Goal: Information Seeking & Learning: Learn about a topic

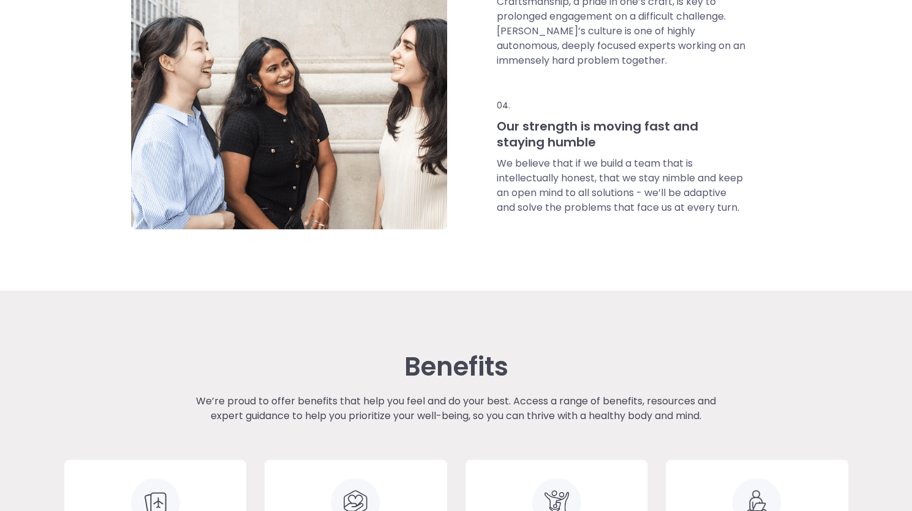
scroll to position [1046, 0]
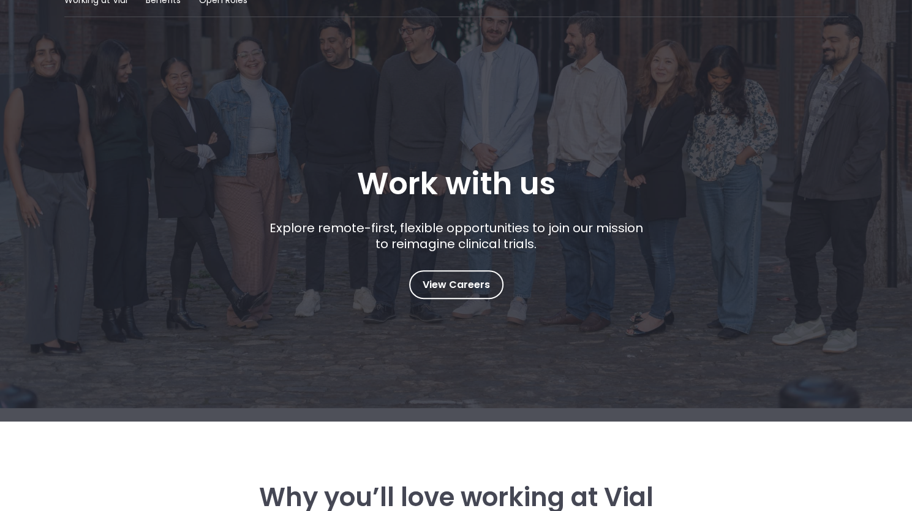
scroll to position [0, 0]
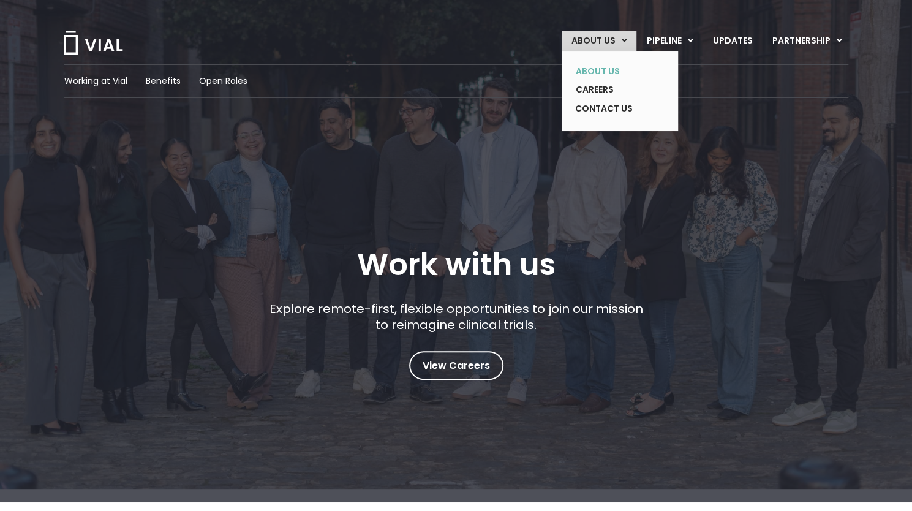
click at [604, 69] on link "ABOUT US" at bounding box center [610, 71] width 89 height 19
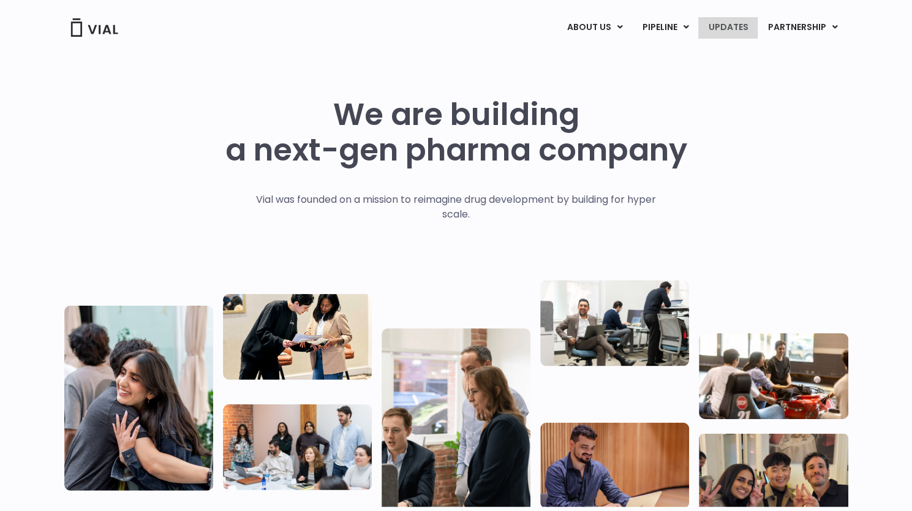
click at [727, 33] on link "UPDATES" at bounding box center [727, 27] width 59 height 21
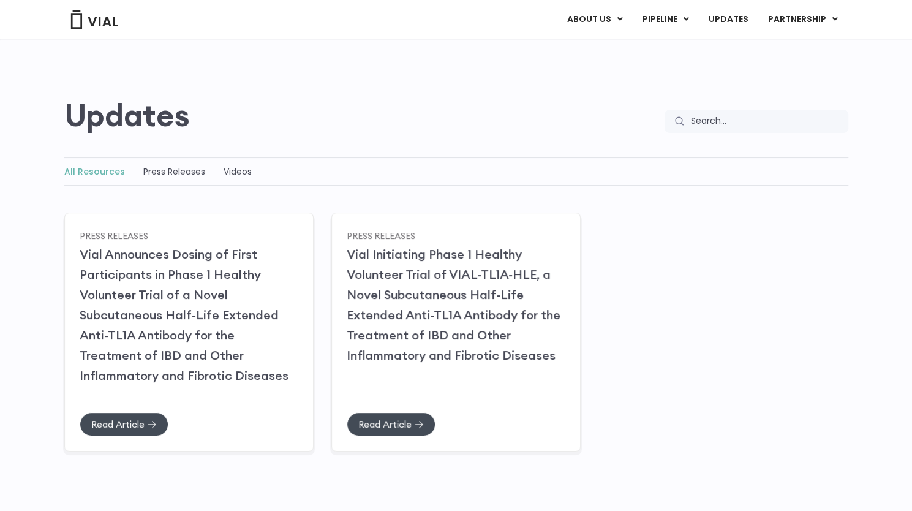
scroll to position [86, 0]
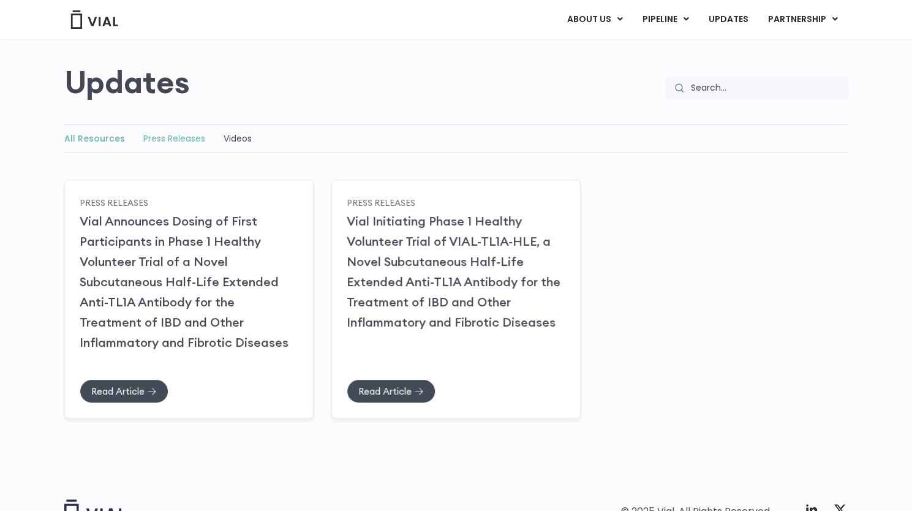
click at [162, 142] on link "Press Releases" at bounding box center [174, 138] width 62 height 12
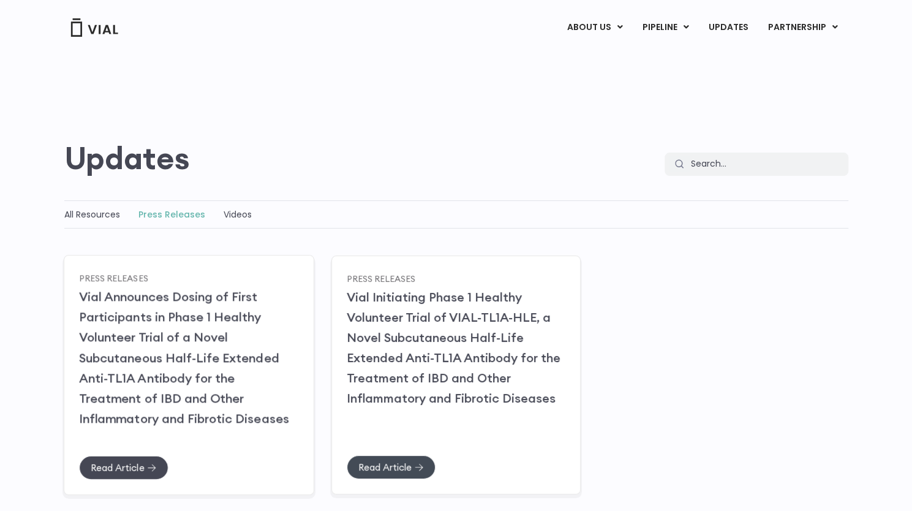
click at [130, 455] on link "Read Article" at bounding box center [123, 467] width 89 height 24
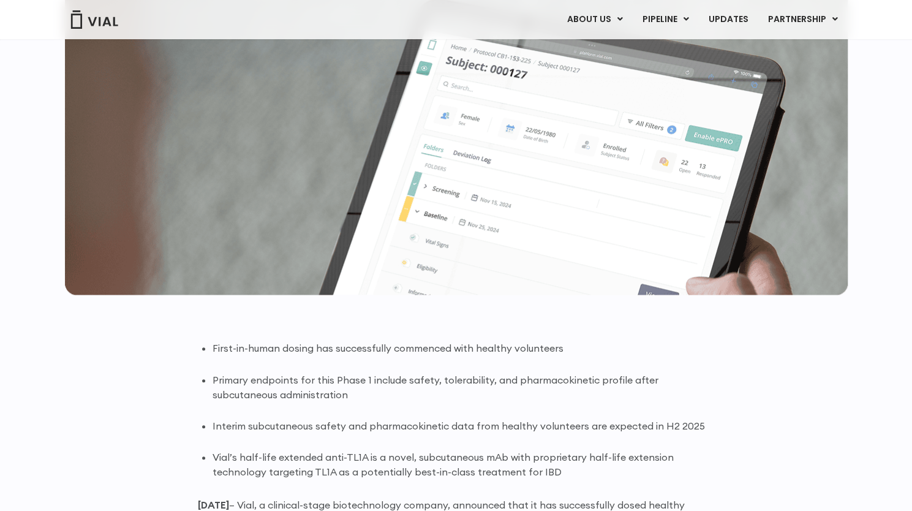
scroll to position [192, 0]
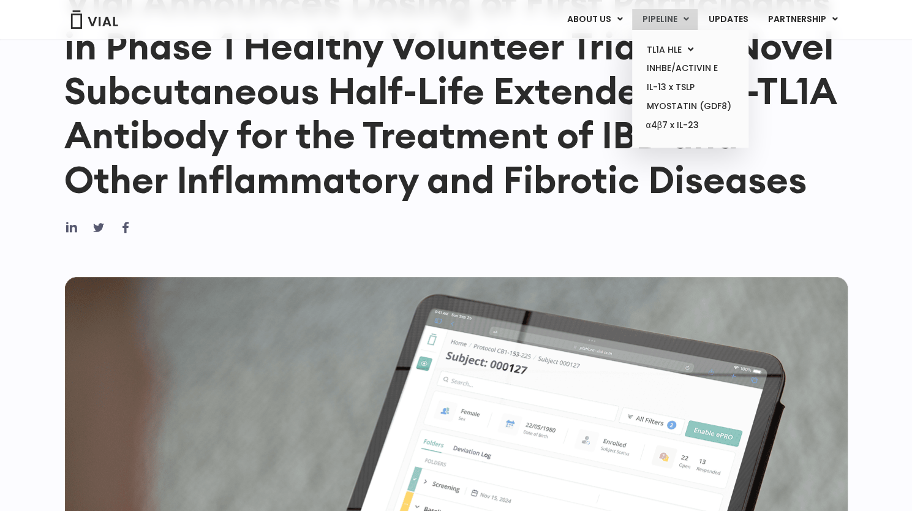
click at [661, 20] on link "PIPELINE" at bounding box center [665, 19] width 66 height 21
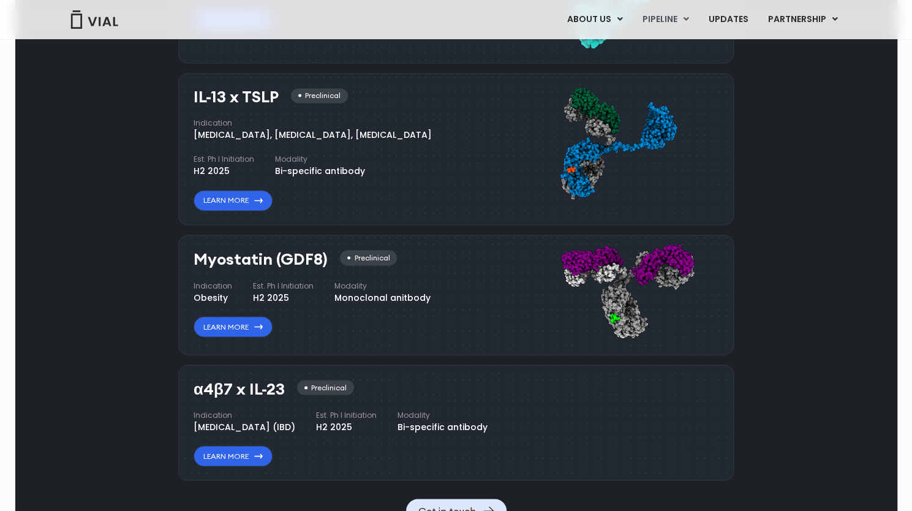
scroll to position [1161, 0]
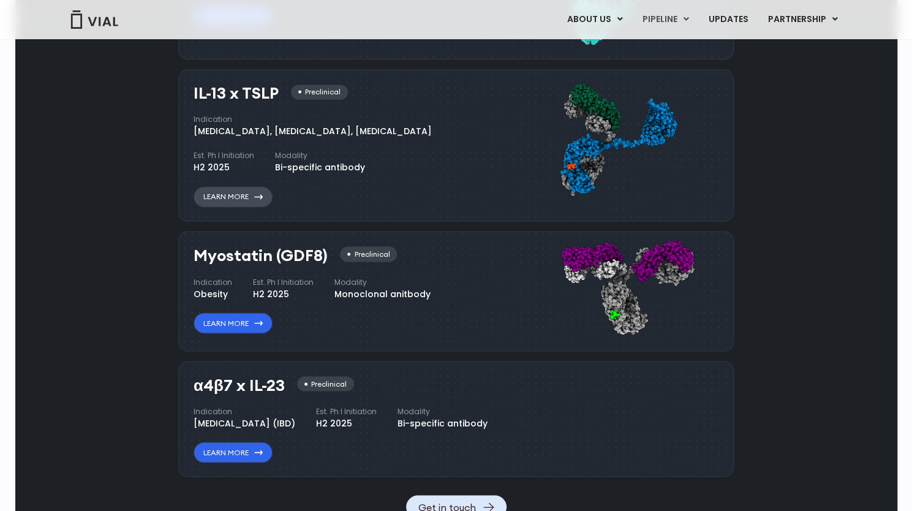
click at [227, 195] on link "Learn More" at bounding box center [233, 196] width 79 height 21
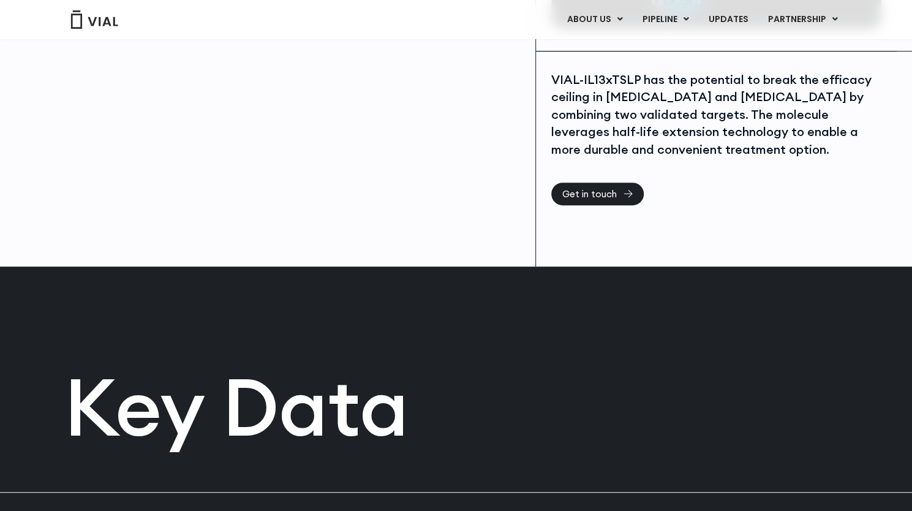
scroll to position [241, 0]
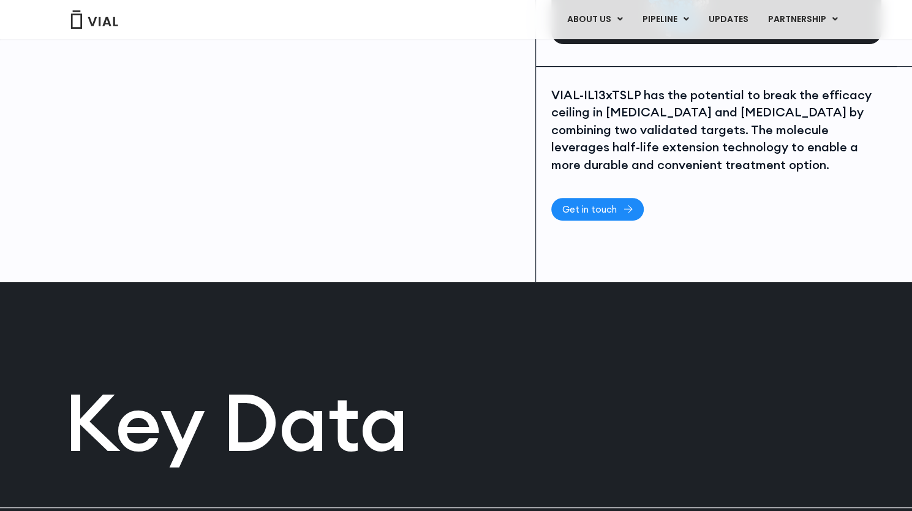
click at [577, 212] on span "Get in touch" at bounding box center [589, 209] width 54 height 9
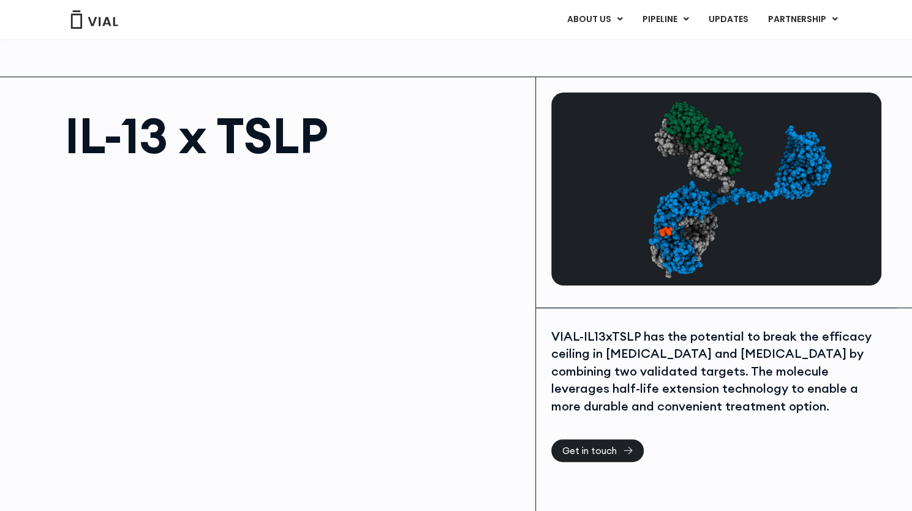
scroll to position [241, 0]
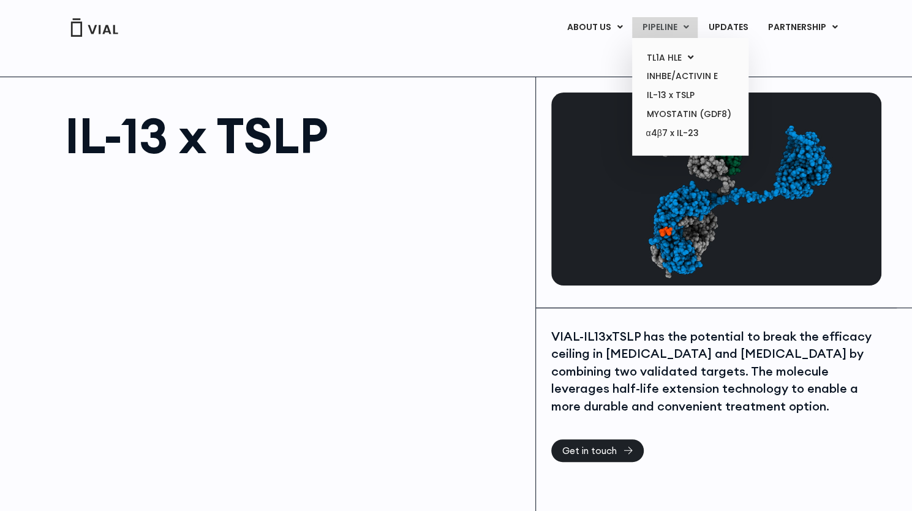
click at [671, 24] on link "PIPELINE" at bounding box center [665, 27] width 66 height 21
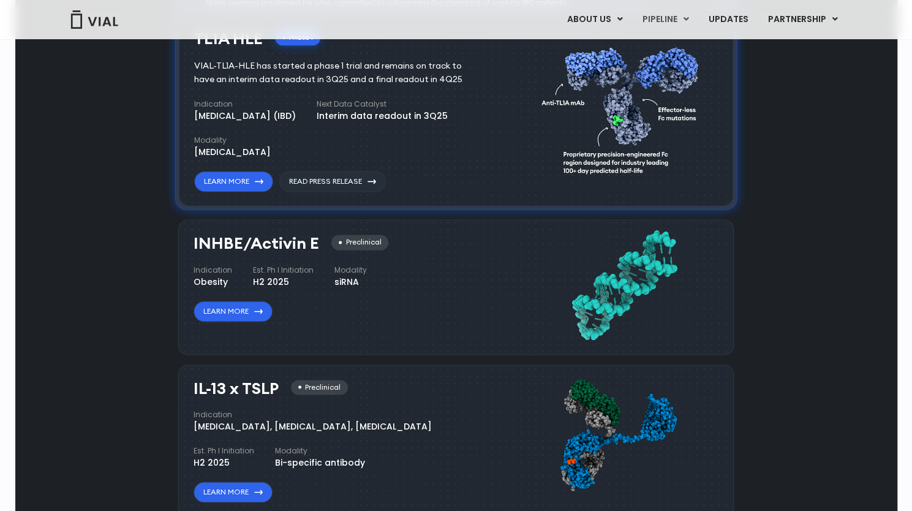
scroll to position [816, 0]
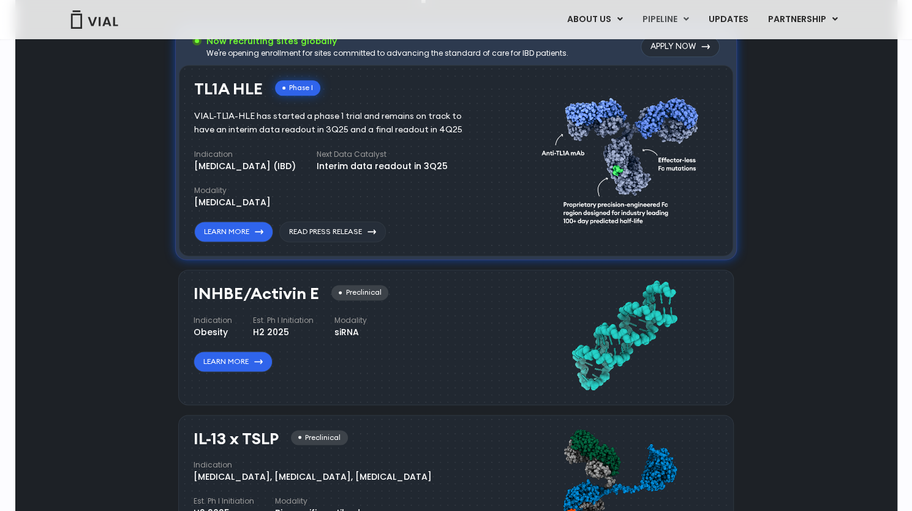
drag, startPoint x: 908, startPoint y: 143, endPoint x: 918, endPoint y: 143, distance: 10.4
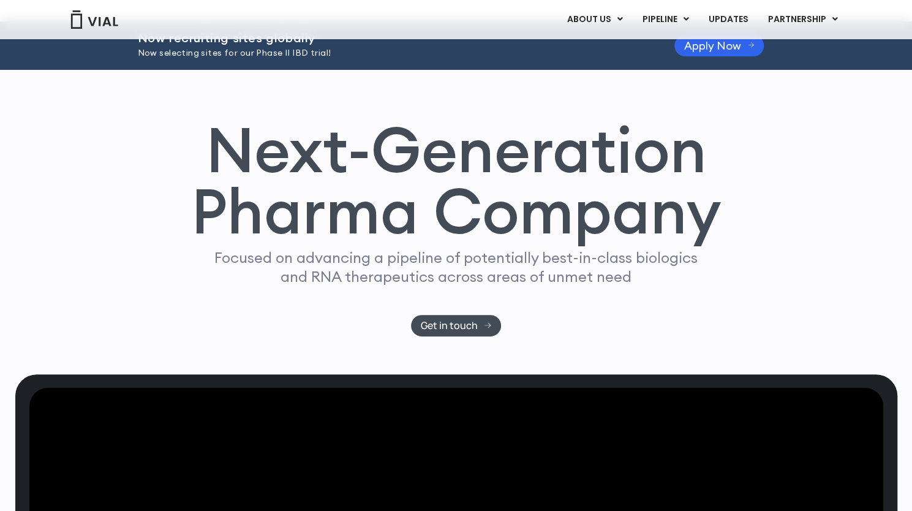
scroll to position [0, 0]
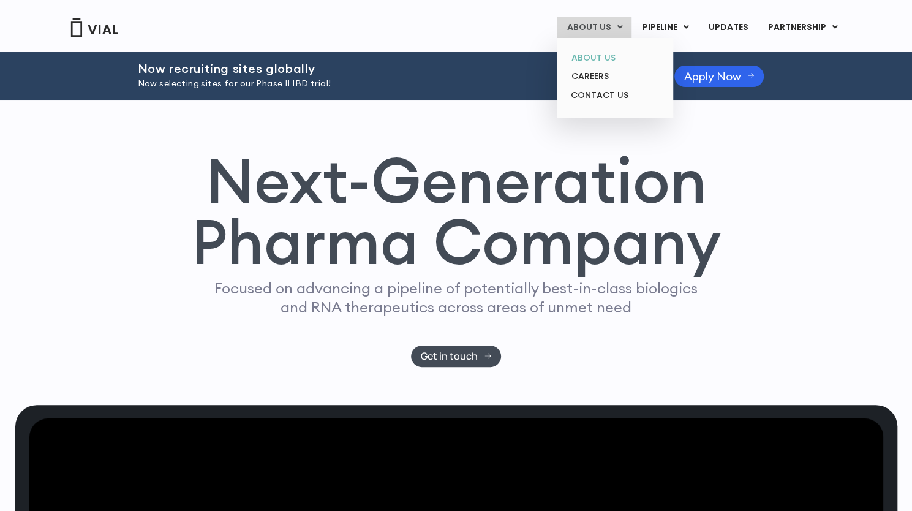
click at [622, 57] on link "ABOUT US" at bounding box center [614, 57] width 107 height 19
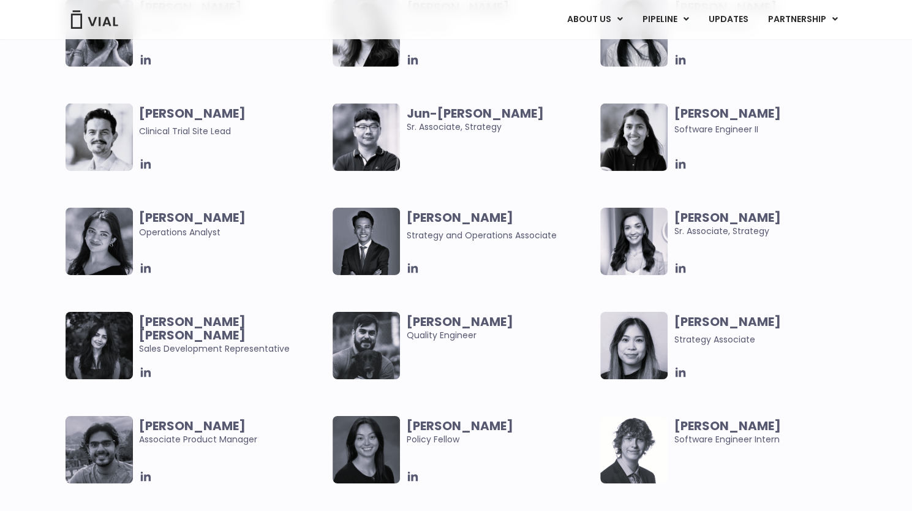
scroll to position [2237, 0]
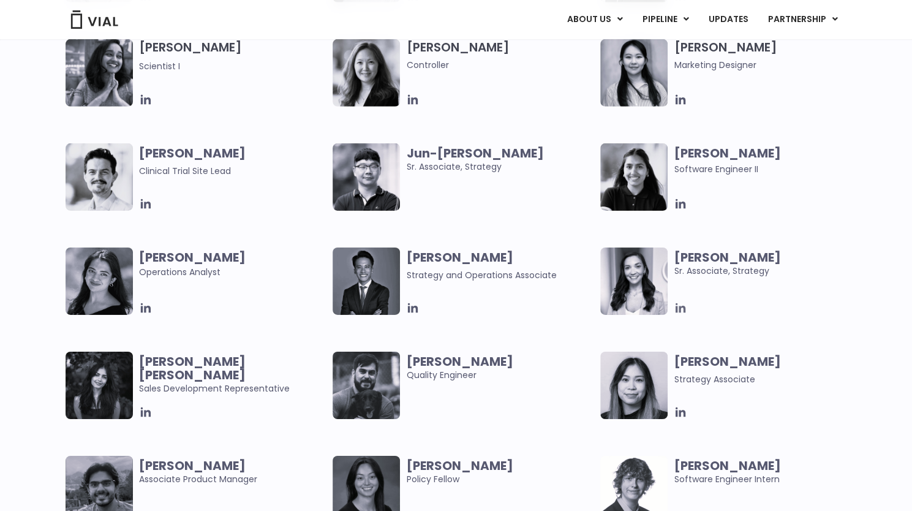
click at [682, 304] on icon at bounding box center [680, 307] width 13 height 13
